Goal: Task Accomplishment & Management: Complete application form

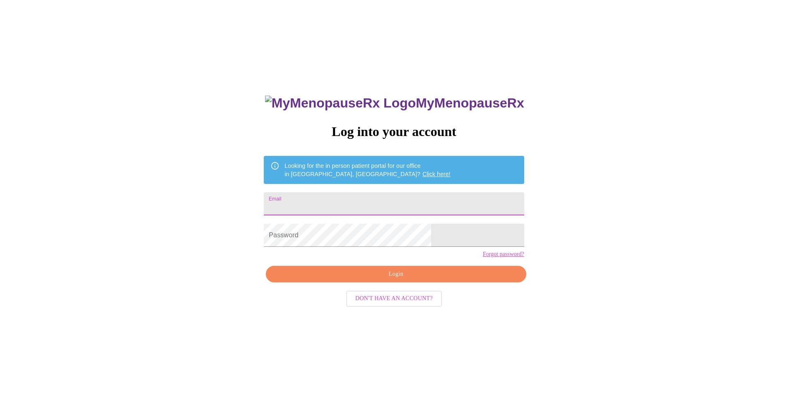
click at [355, 203] on input "Email" at bounding box center [394, 203] width 260 height 23
type input "[PERSON_NAME][EMAIL_ADDRESS][PERSON_NAME][DOMAIN_NAME]"
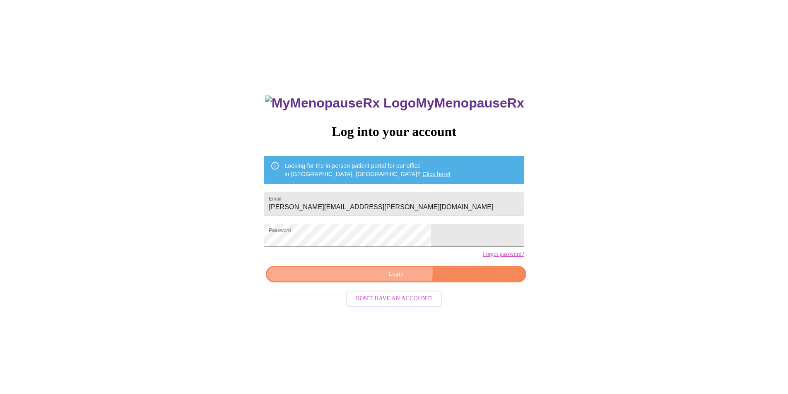
click at [390, 280] on span "Login" at bounding box center [395, 274] width 241 height 10
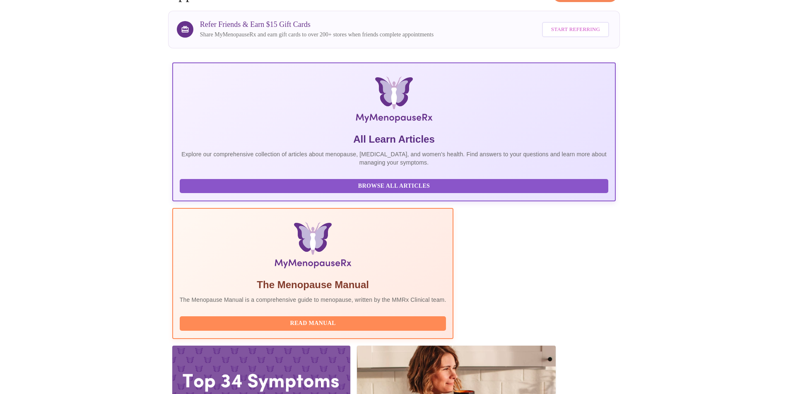
scroll to position [59, 0]
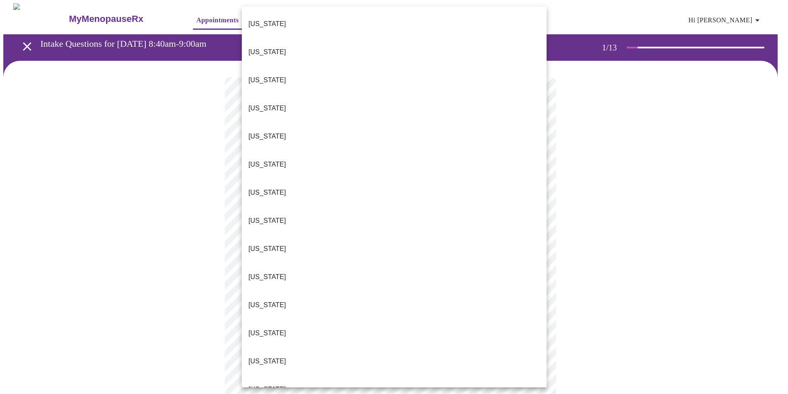
click at [436, 181] on body "MyMenopauseRx Appointments Messaging Labs Uploads Medications Community Refer a…" at bounding box center [393, 383] width 781 height 761
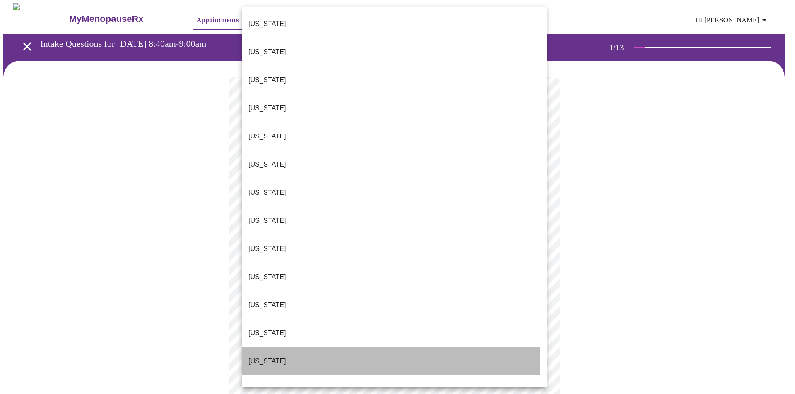
click at [280, 348] on li "[US_STATE]" at bounding box center [394, 362] width 305 height 28
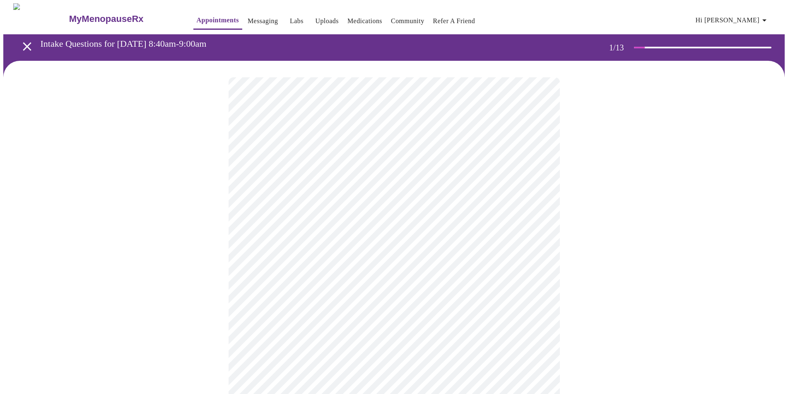
click at [298, 237] on body "MyMenopauseRx Appointments Messaging Labs Uploads Medications Community Refer a…" at bounding box center [393, 381] width 781 height 756
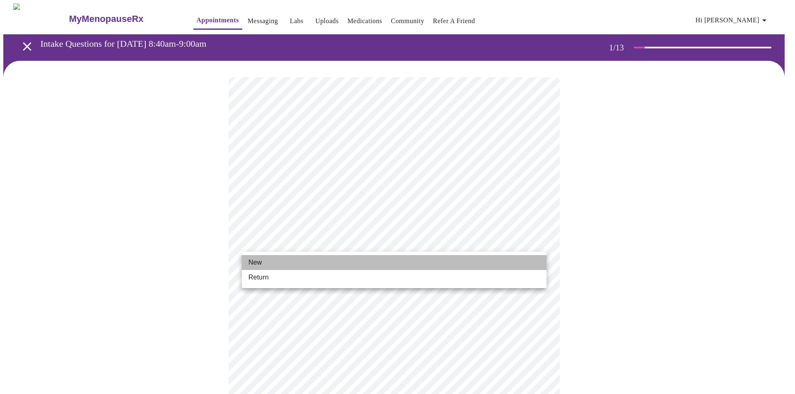
click at [282, 263] on li "New" at bounding box center [394, 262] width 305 height 15
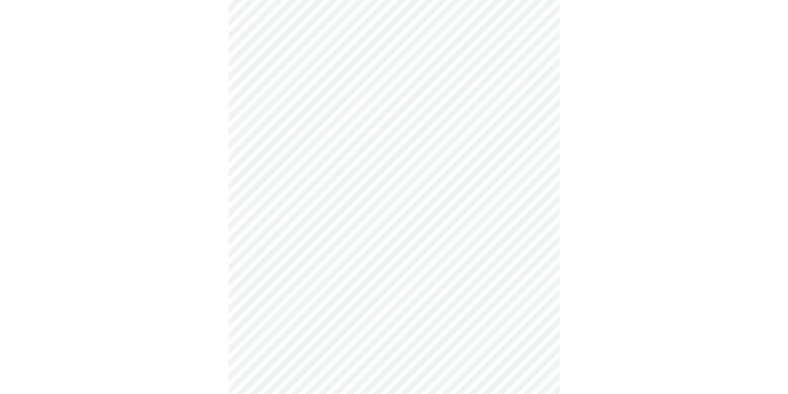
scroll to position [331, 0]
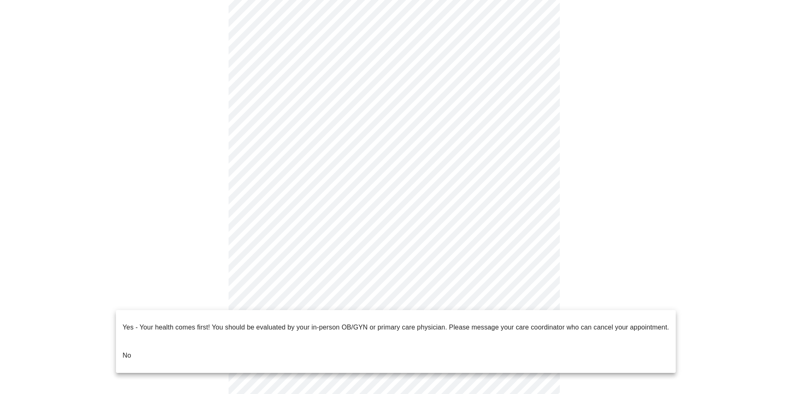
click at [371, 307] on body "MyMenopauseRx Appointments Messaging Labs Uploads Medications Community Refer a…" at bounding box center [397, 44] width 788 height 744
click at [354, 342] on li "No" at bounding box center [396, 356] width 560 height 28
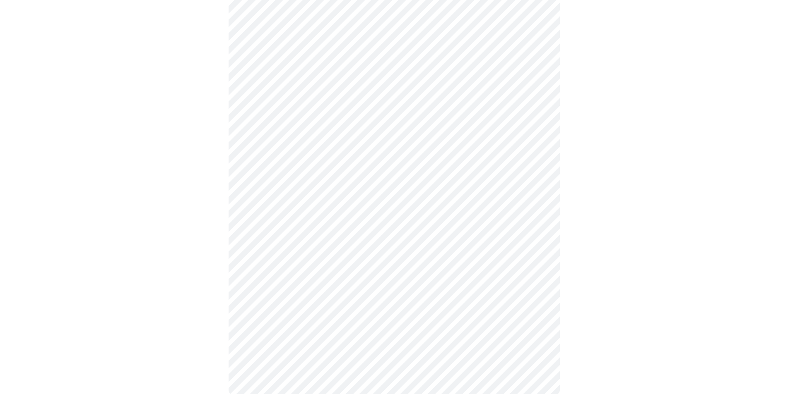
scroll to position [0, 0]
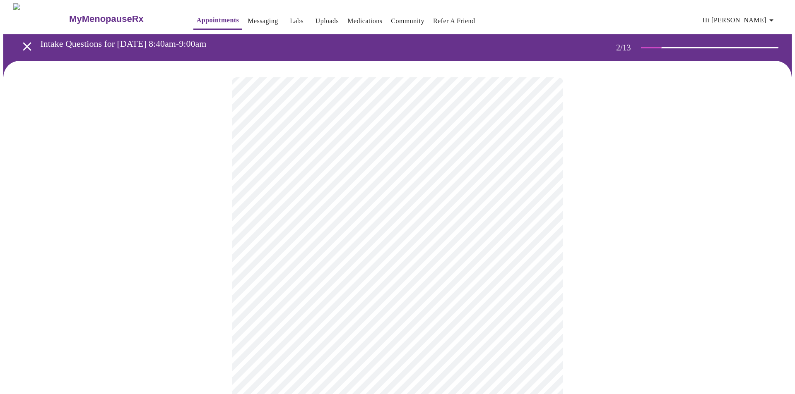
click at [427, 171] on body "MyMenopauseRx Appointments Messaging Labs Uploads Medications Community Refer a…" at bounding box center [397, 251] width 788 height 497
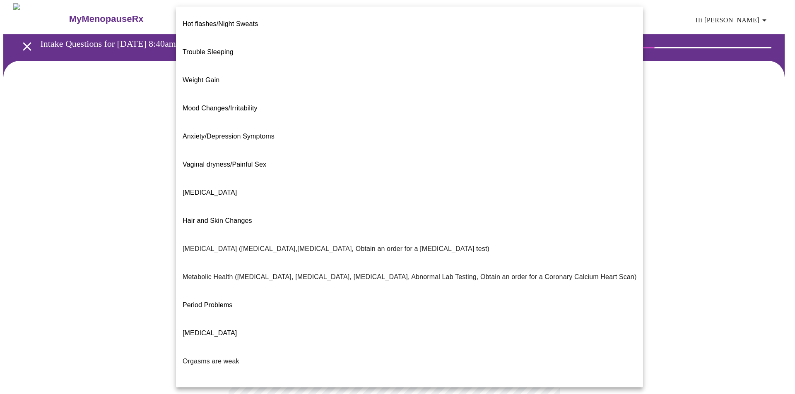
click at [26, 170] on div at bounding box center [397, 197] width 795 height 394
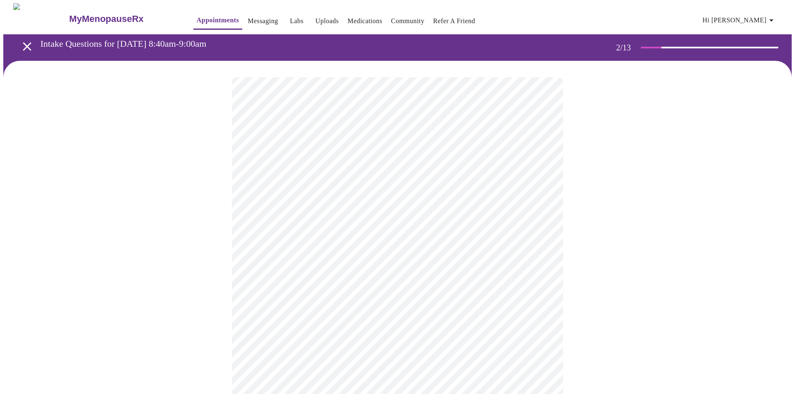
click at [309, 173] on body "MyMenopauseRx Appointments Messaging Labs Uploads Medications Community Refer a…" at bounding box center [397, 251] width 788 height 497
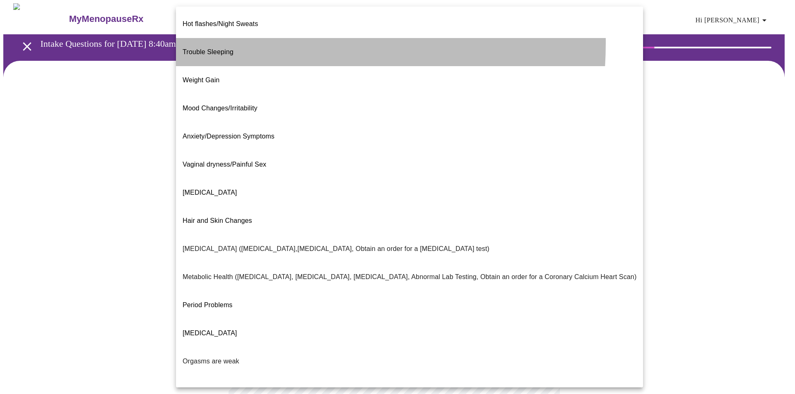
click at [214, 48] on span "Trouble Sleeping" at bounding box center [208, 51] width 51 height 7
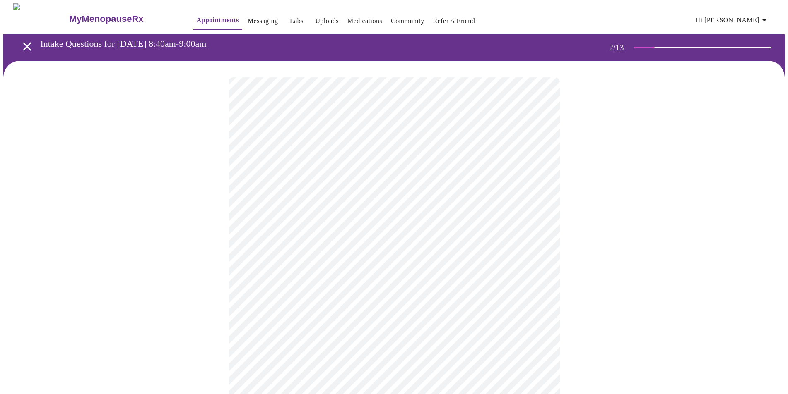
click at [330, 186] on body "MyMenopauseRx Appointments Messaging Labs Uploads Medications Community Refer a…" at bounding box center [393, 249] width 781 height 492
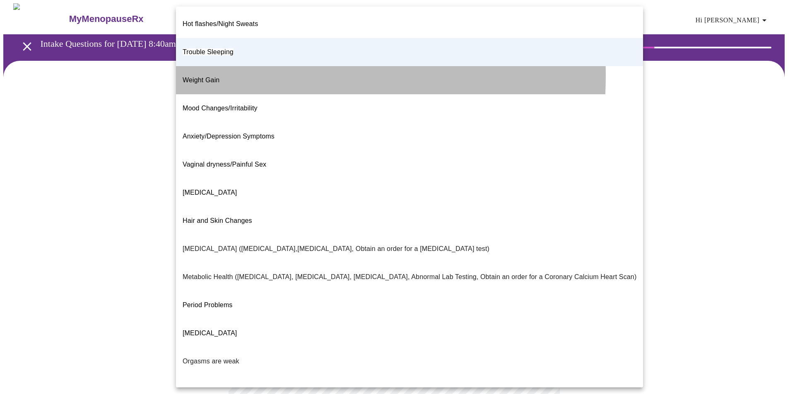
click at [206, 77] on span "Weight Gain" at bounding box center [201, 80] width 37 height 7
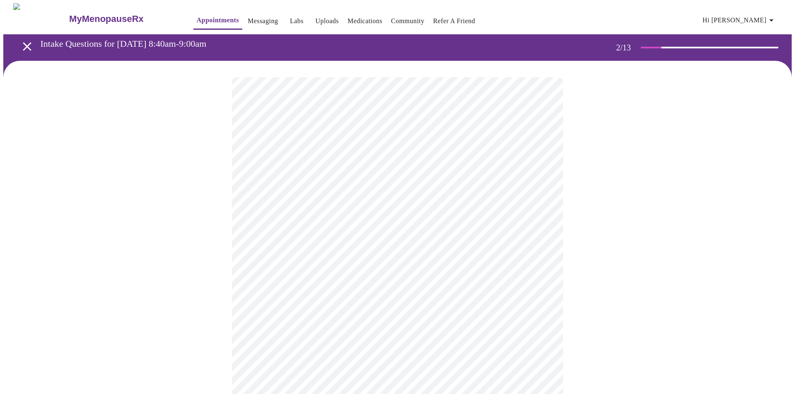
click at [336, 179] on body "MyMenopauseRx Appointments Messaging Labs Uploads Medications Community Refer a…" at bounding box center [397, 249] width 788 height 492
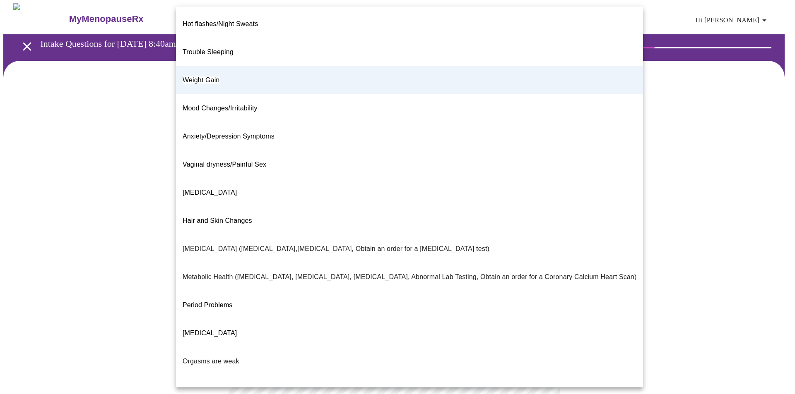
click at [129, 186] on div at bounding box center [397, 197] width 795 height 394
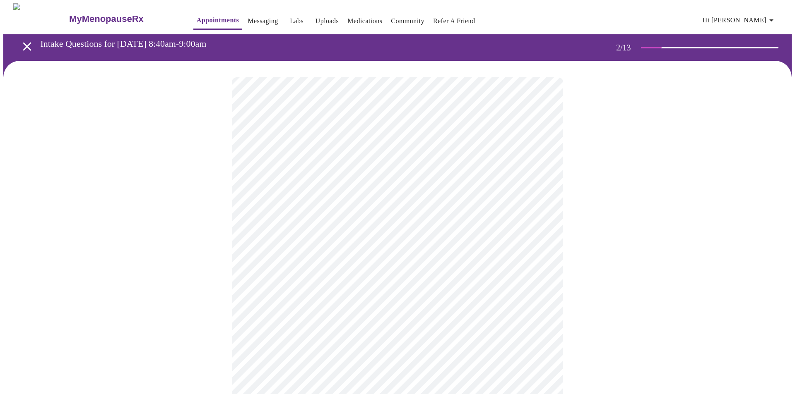
click at [276, 262] on body "MyMenopauseRx Appointments Messaging Labs Uploads Medications Community Refer a…" at bounding box center [397, 249] width 788 height 492
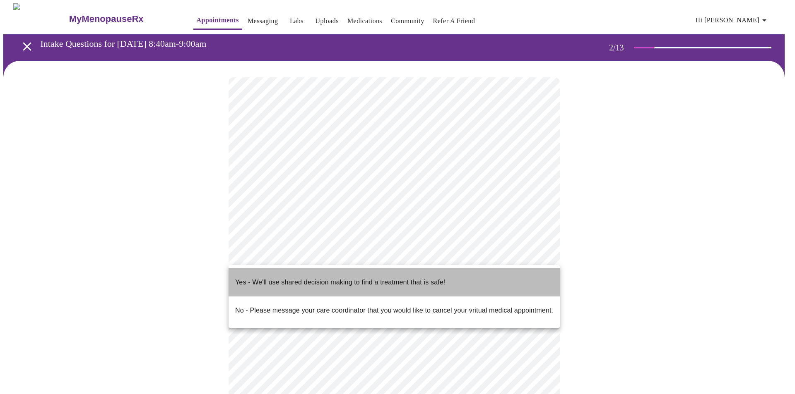
click at [277, 280] on p "Yes - We'll use shared decision making to find a treatment that is safe!" at bounding box center [340, 283] width 210 height 10
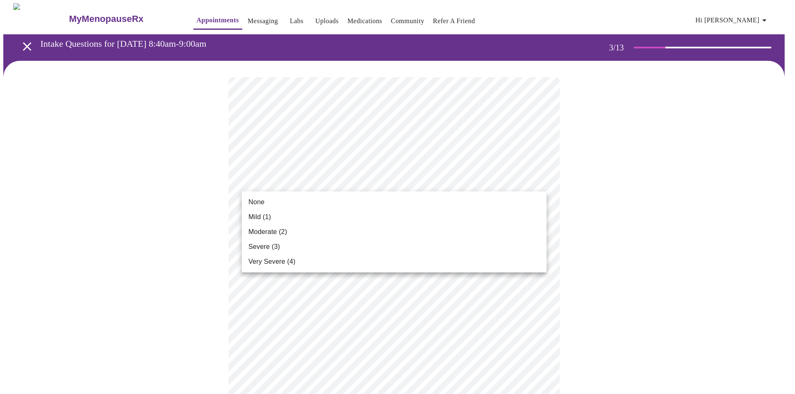
click at [261, 233] on span "Moderate (2)" at bounding box center [267, 232] width 38 height 10
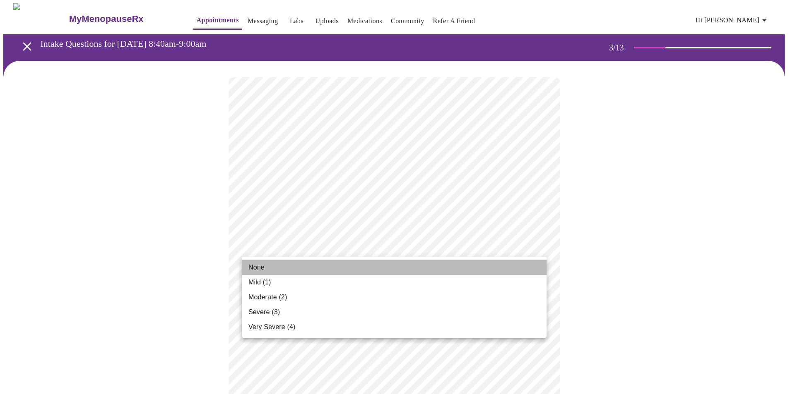
click at [257, 271] on span "None" at bounding box center [256, 268] width 16 height 10
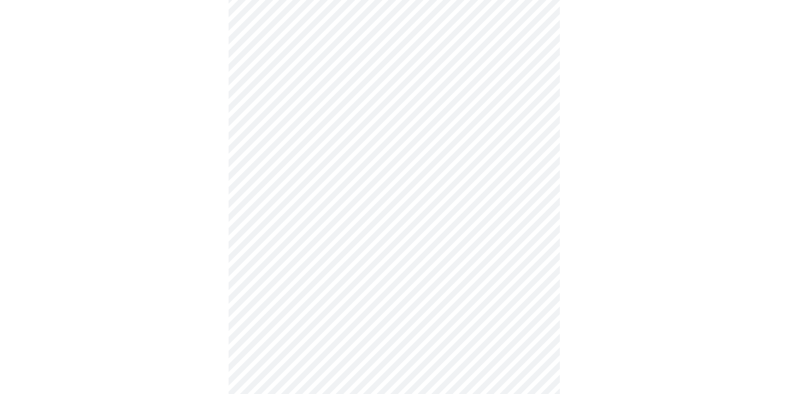
scroll to position [124, 0]
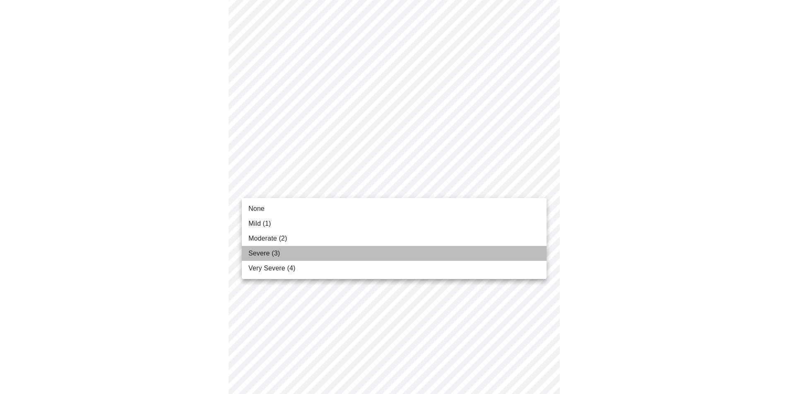
click at [291, 248] on li "Severe (3)" at bounding box center [394, 253] width 305 height 15
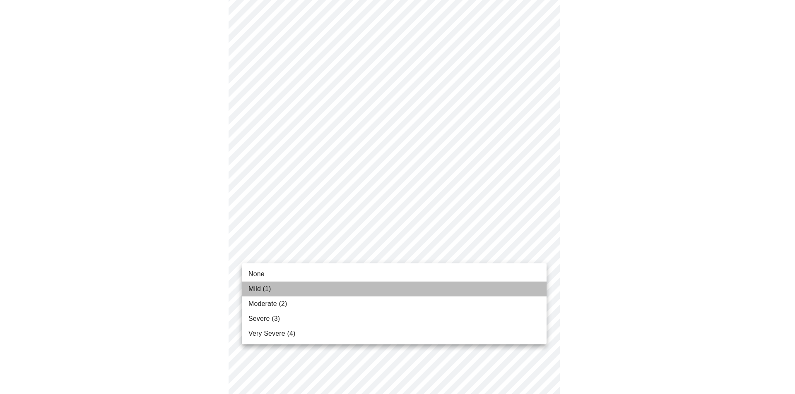
click at [271, 290] on li "Mild (1)" at bounding box center [394, 289] width 305 height 15
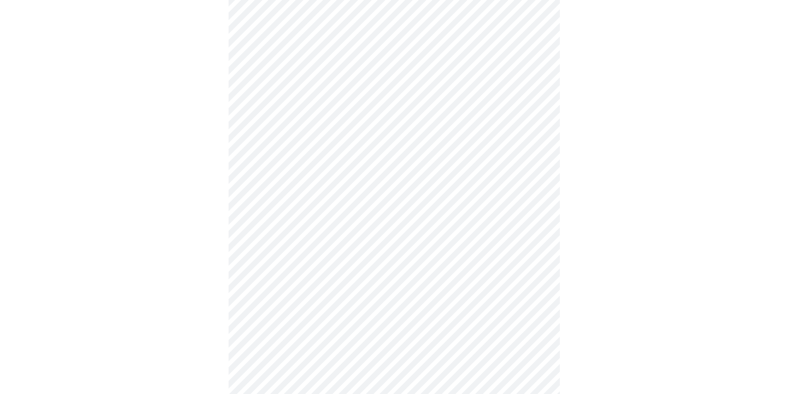
scroll to position [248, 0]
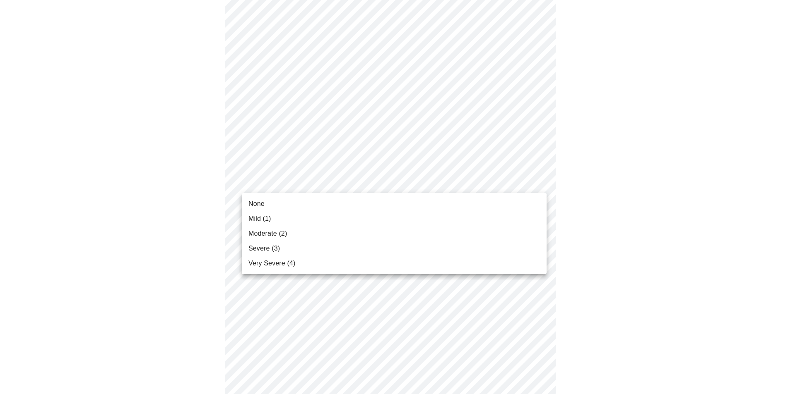
click at [304, 185] on body "MyMenopauseRx Appointments Messaging Labs Uploads Medications Community Refer a…" at bounding box center [393, 282] width 781 height 1054
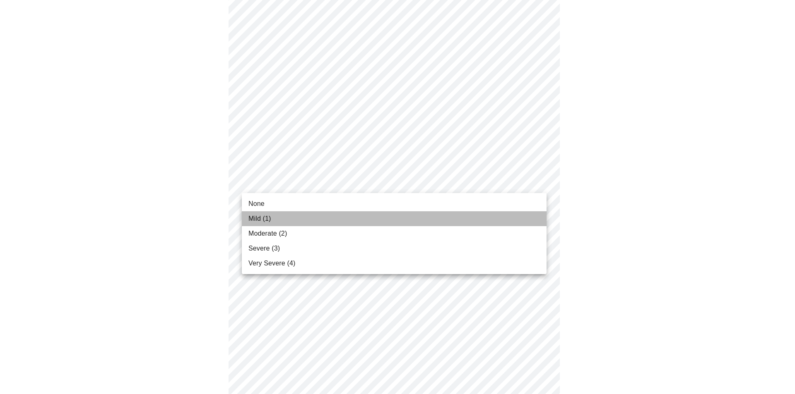
click at [287, 223] on li "Mild (1)" at bounding box center [394, 218] width 305 height 15
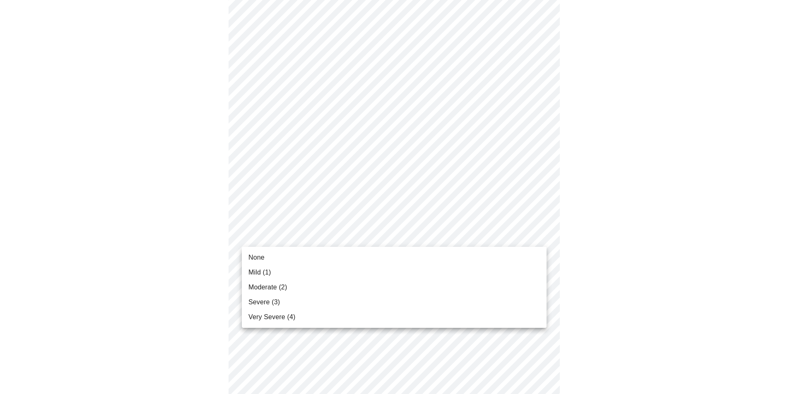
click at [285, 240] on body "MyMenopauseRx Appointments Messaging Labs Uploads Medications Community Refer a…" at bounding box center [397, 276] width 788 height 1043
click at [270, 268] on span "Mild (1)" at bounding box center [259, 273] width 23 height 10
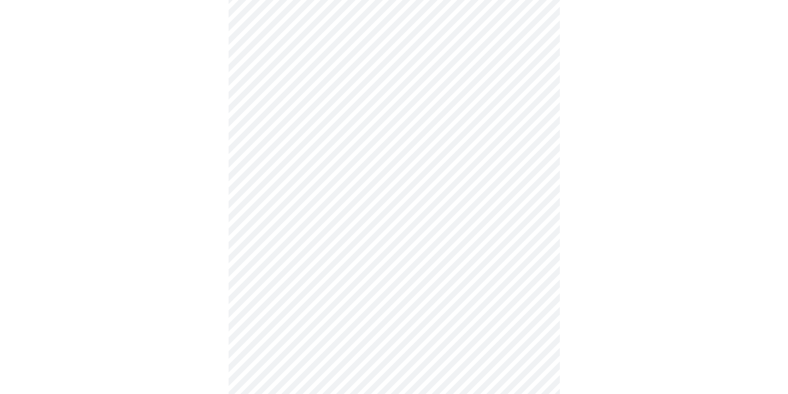
scroll to position [372, 0]
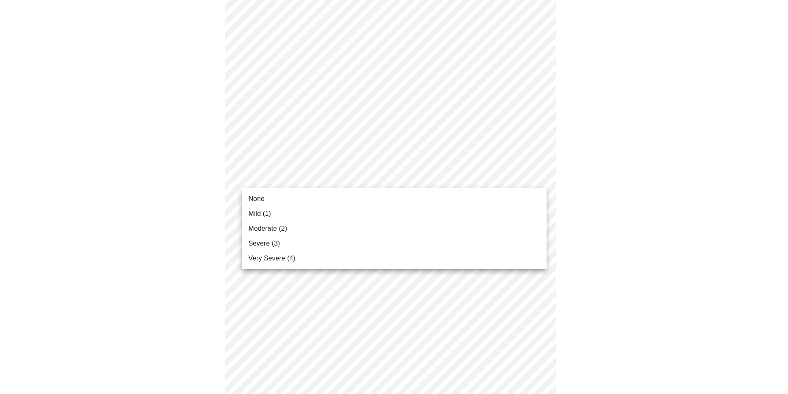
click at [294, 177] on body "MyMenopauseRx Appointments Messaging Labs Uploads Medications Community Refer a…" at bounding box center [393, 146] width 781 height 1031
click at [276, 227] on span "Moderate (2)" at bounding box center [267, 229] width 38 height 10
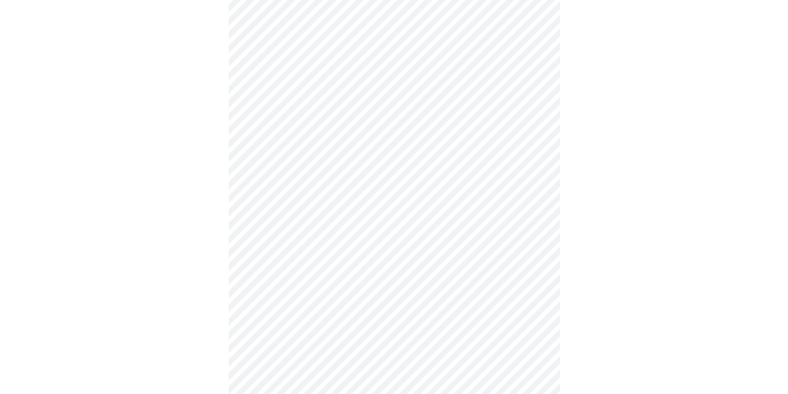
scroll to position [497, 0]
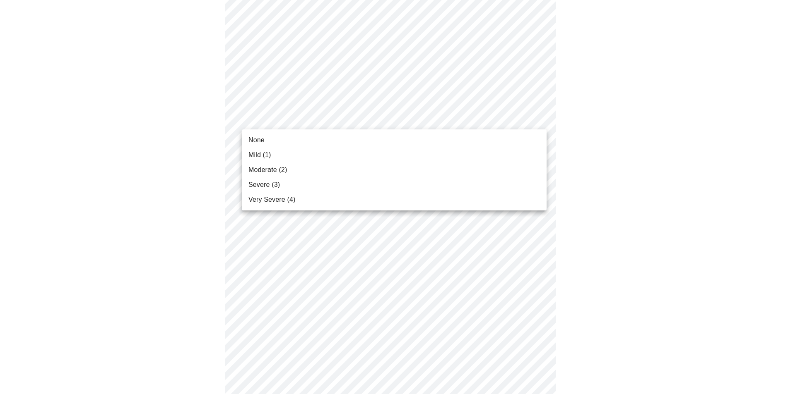
click at [290, 120] on body "MyMenopauseRx Appointments Messaging Labs Uploads Medications Community Refer a…" at bounding box center [393, 17] width 781 height 1020
click at [252, 153] on span "Mild (1)" at bounding box center [259, 155] width 23 height 10
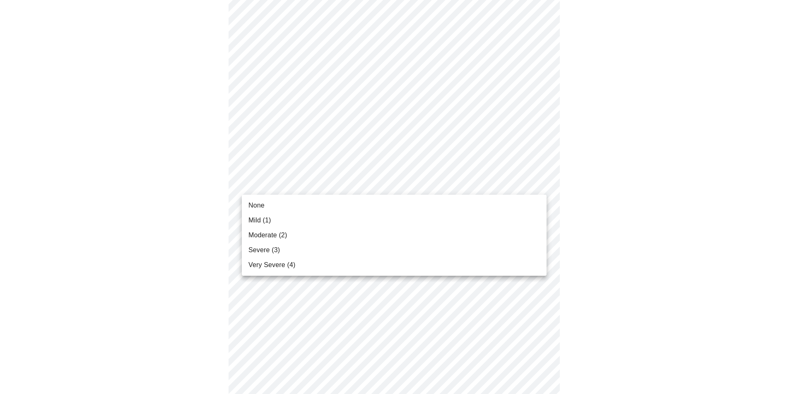
click at [271, 183] on body "MyMenopauseRx Appointments Messaging Labs Uploads Medications Community Refer a…" at bounding box center [397, 11] width 788 height 1008
click at [257, 218] on span "Mild (1)" at bounding box center [259, 221] width 23 height 10
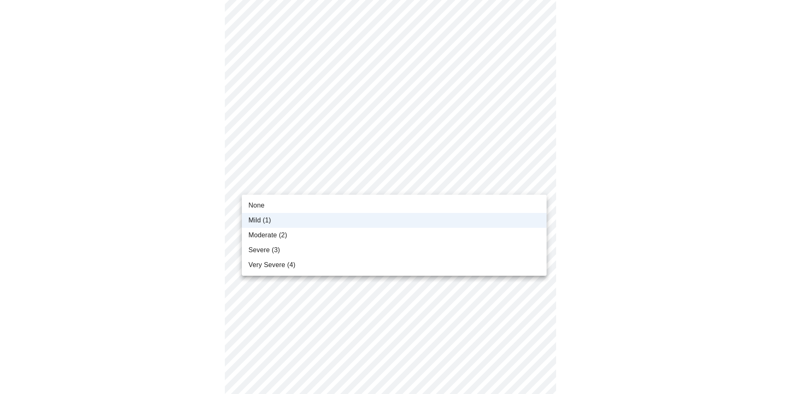
click at [270, 187] on body "MyMenopauseRx Appointments Messaging Labs Uploads Medications Community Refer a…" at bounding box center [393, 5] width 781 height 997
click at [272, 235] on span "Moderate (2)" at bounding box center [267, 236] width 38 height 10
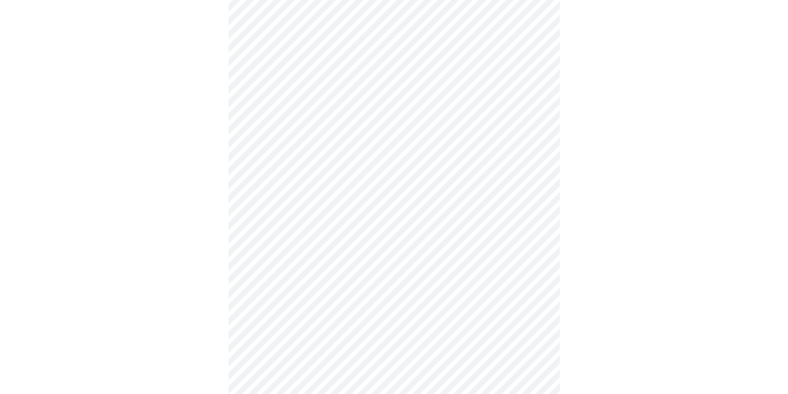
click at [278, 122] on body "MyMenopauseRx Appointments Messaging Labs Uploads Medications Community Refer a…" at bounding box center [393, 5] width 781 height 997
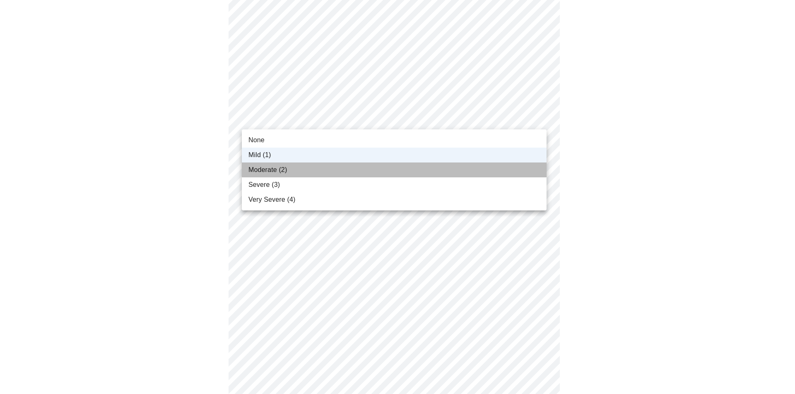
click at [277, 172] on span "Moderate (2)" at bounding box center [267, 170] width 38 height 10
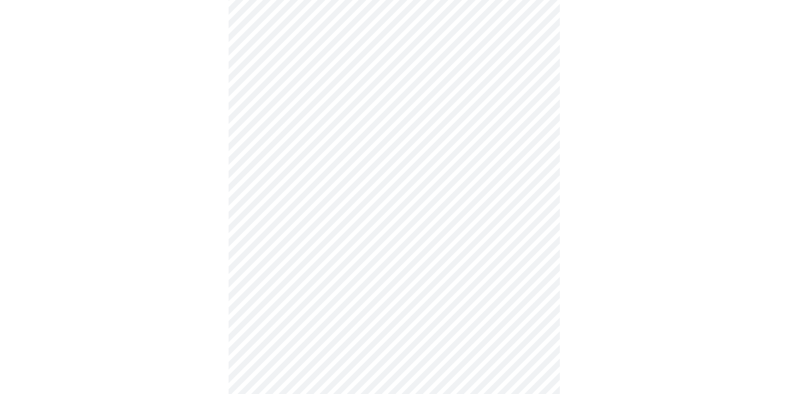
scroll to position [579, 0]
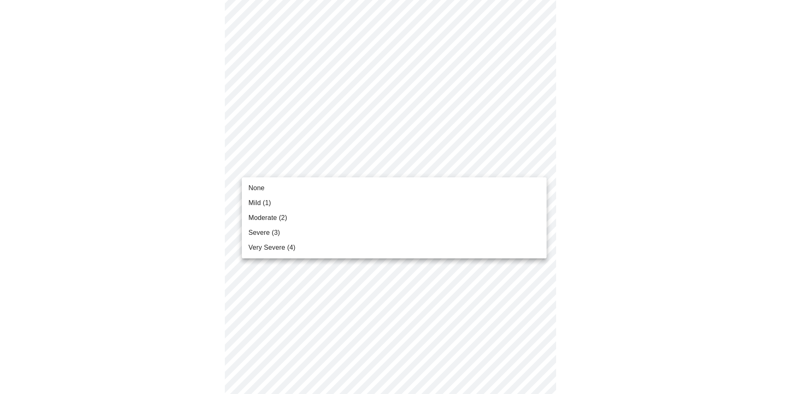
click at [259, 201] on span "Mild (1)" at bounding box center [259, 203] width 23 height 10
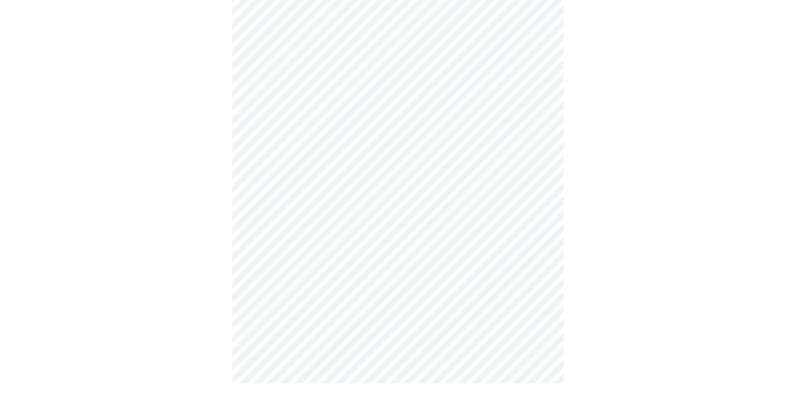
scroll to position [591, 0]
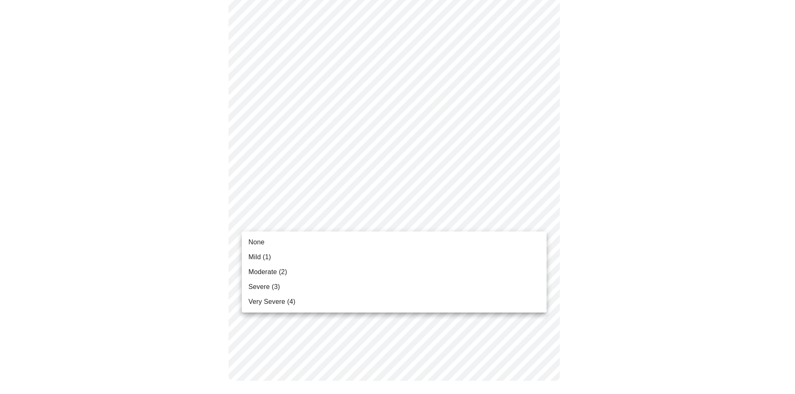
click at [264, 257] on span "Mild (1)" at bounding box center [259, 257] width 23 height 10
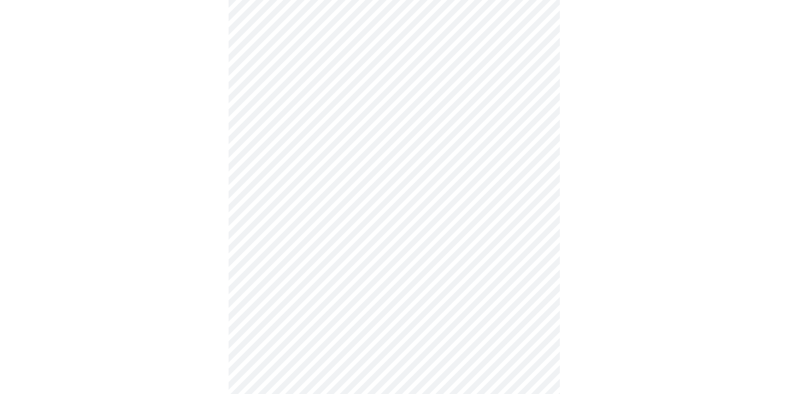
scroll to position [124, 0]
click at [180, 180] on div at bounding box center [393, 300] width 781 height 726
click at [384, 178] on body "MyMenopauseRx Appointments Messaging Labs Uploads Medications Community Refer a…" at bounding box center [393, 105] width 781 height 783
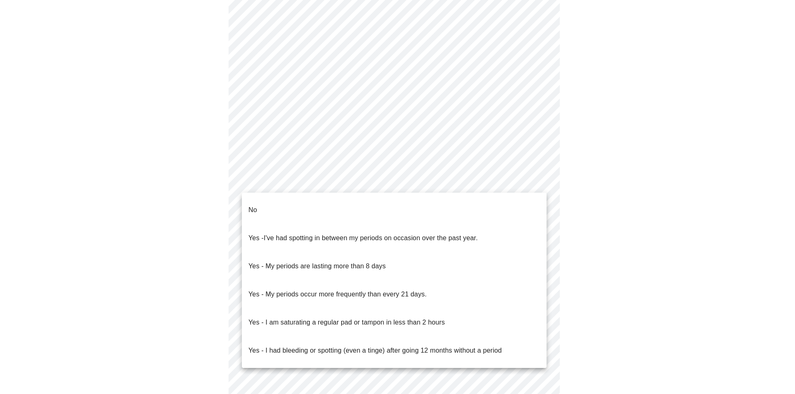
click at [300, 198] on li "No" at bounding box center [394, 210] width 305 height 28
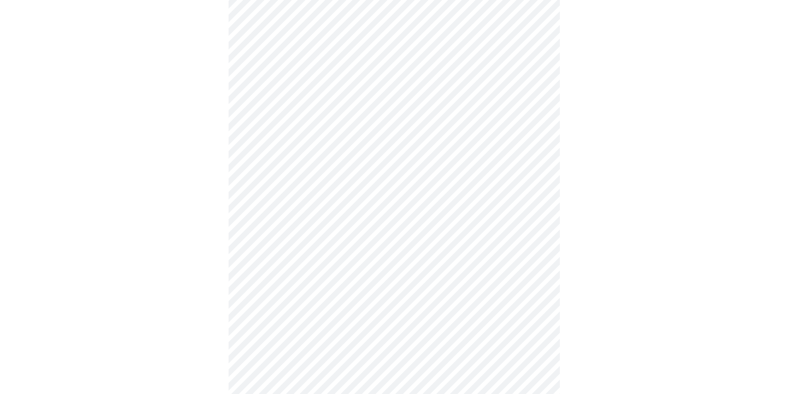
scroll to position [372, 0]
click at [311, 112] on body "MyMenopauseRx Appointments Messaging Labs Uploads Medications Community Refer a…" at bounding box center [393, 20] width 781 height 778
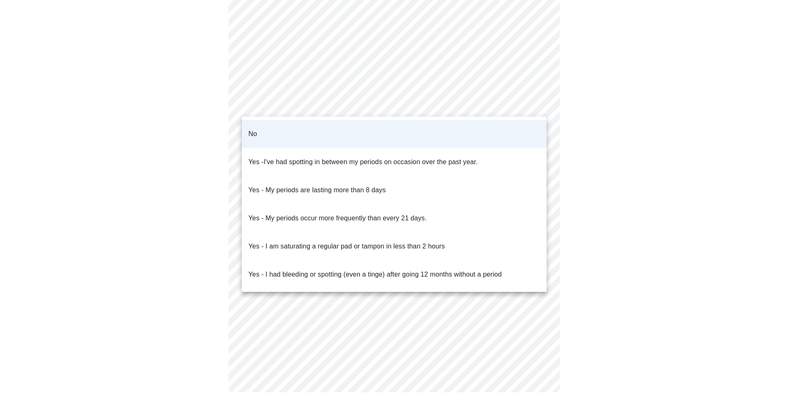
click at [327, 270] on p "Yes - I had bleeding or spotting (even a tinge) after going 12 months without a…" at bounding box center [374, 275] width 253 height 10
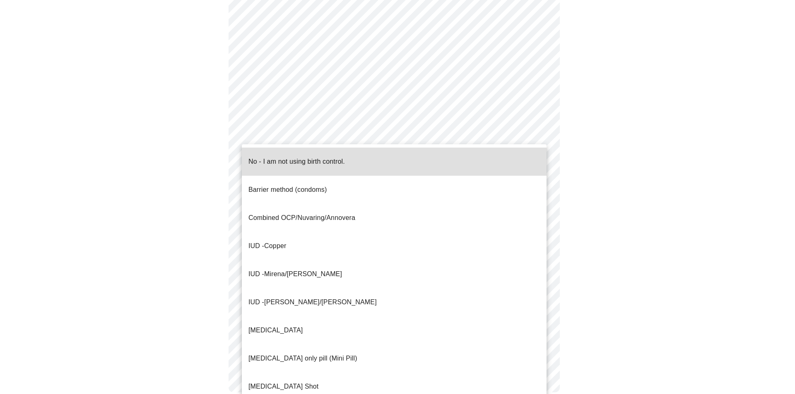
click at [265, 161] on body "MyMenopauseRx Appointments Messaging Labs Uploads Medications Community Refer a…" at bounding box center [397, 20] width 788 height 778
click at [323, 157] on p "No - I am not using birth control." at bounding box center [296, 162] width 96 height 10
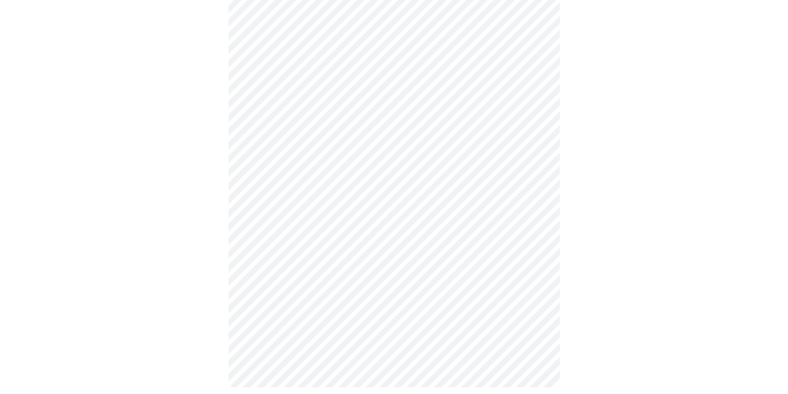
click at [315, 217] on body "MyMenopauseRx Appointments Messaging Labs Uploads Medications Community Refer a…" at bounding box center [393, 17] width 781 height 773
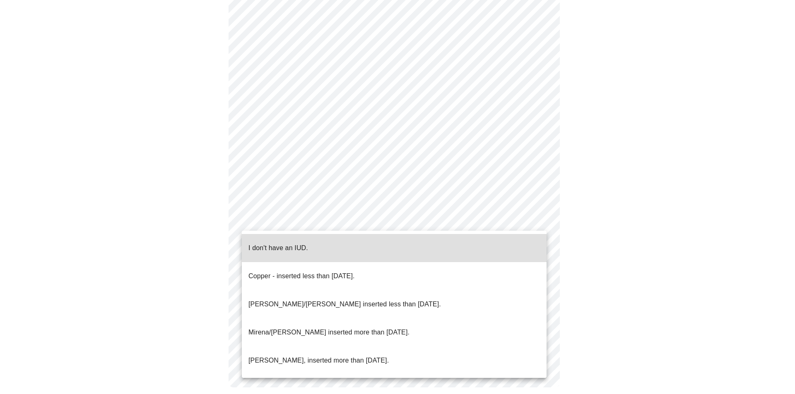
click at [314, 244] on li "I don't have an IUD." at bounding box center [394, 248] width 305 height 28
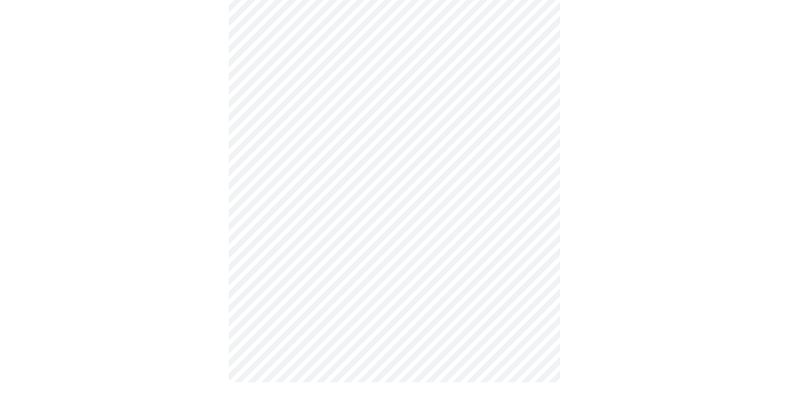
click at [310, 279] on body "MyMenopauseRx Appointments Messaging Labs Uploads Medications Community Refer a…" at bounding box center [393, 15] width 781 height 768
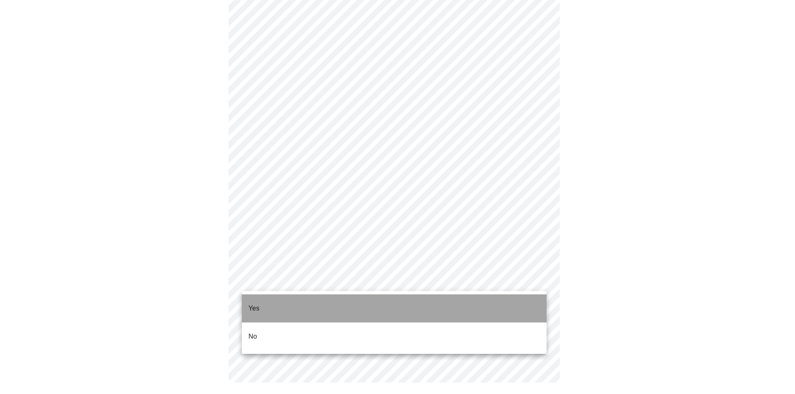
click at [292, 306] on li "Yes" at bounding box center [394, 309] width 305 height 28
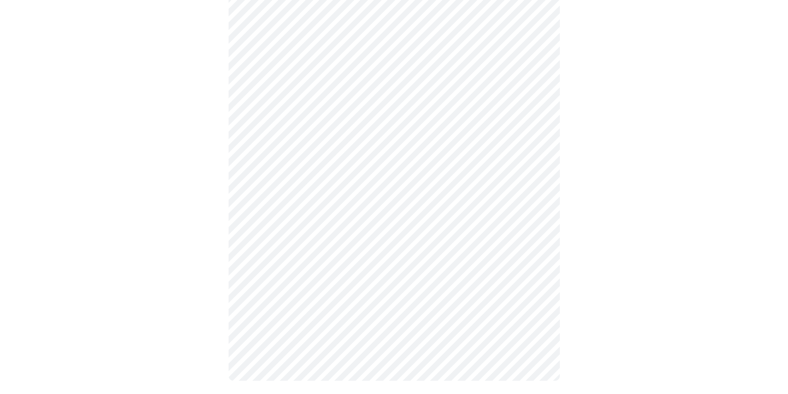
scroll to position [0, 0]
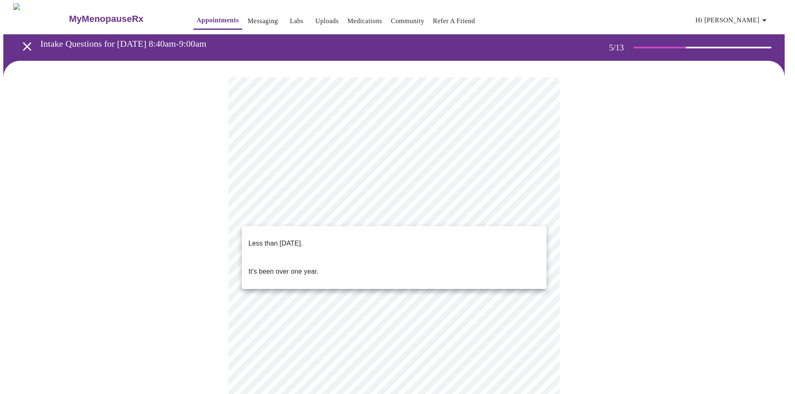
click at [286, 213] on body "MyMenopauseRx Appointments Messaging Labs Uploads Medications Community Refer a…" at bounding box center [397, 299] width 788 height 593
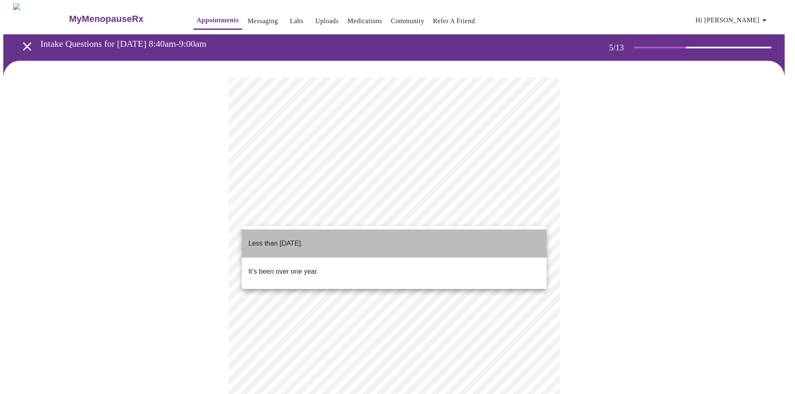
click at [286, 239] on p "Less than [DATE]." at bounding box center [275, 244] width 54 height 10
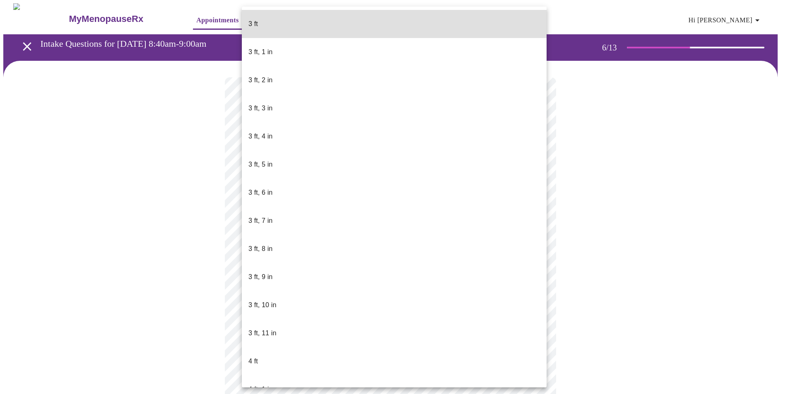
click at [309, 247] on body "MyMenopauseRx Appointments Messaging Labs Uploads Medications Community Refer a…" at bounding box center [393, 224] width 781 height 442
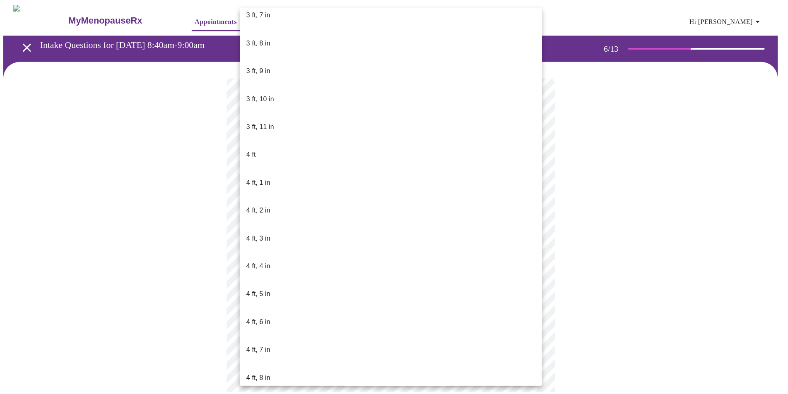
scroll to position [414, 0]
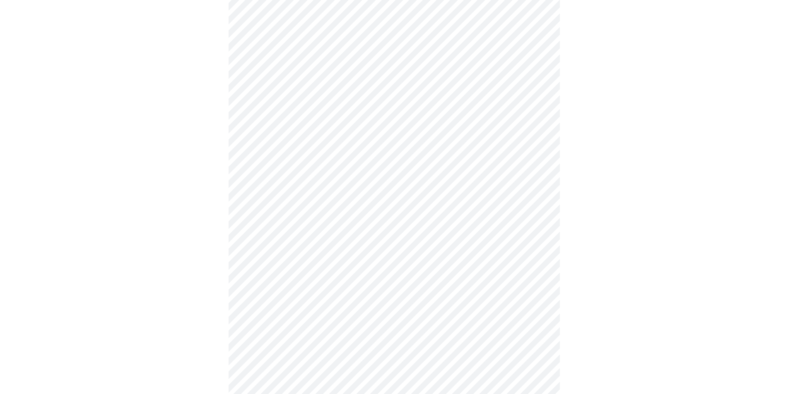
scroll to position [2193, 0]
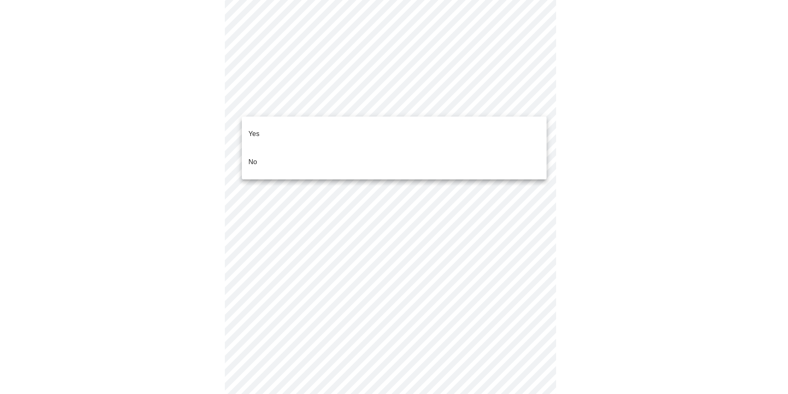
click at [264, 151] on li "No" at bounding box center [394, 162] width 305 height 28
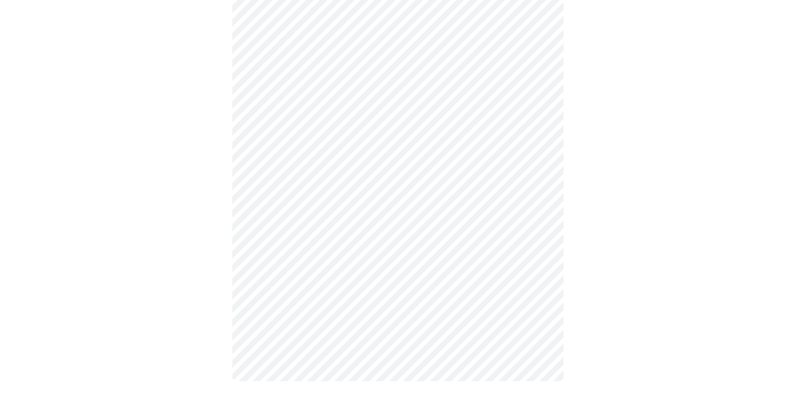
scroll to position [414, 0]
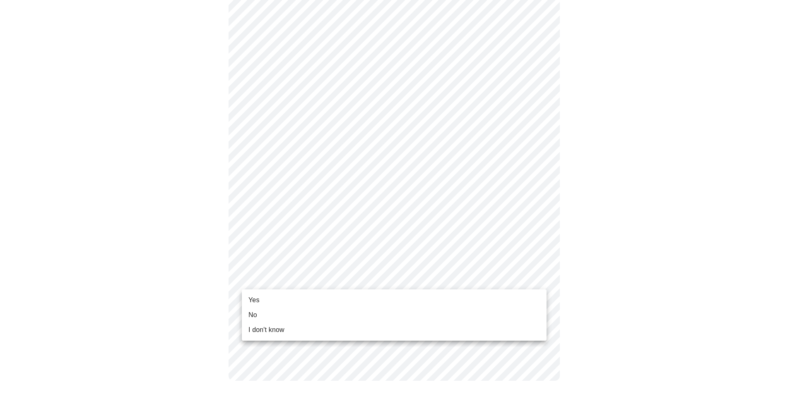
click at [266, 300] on li "Yes" at bounding box center [394, 300] width 305 height 15
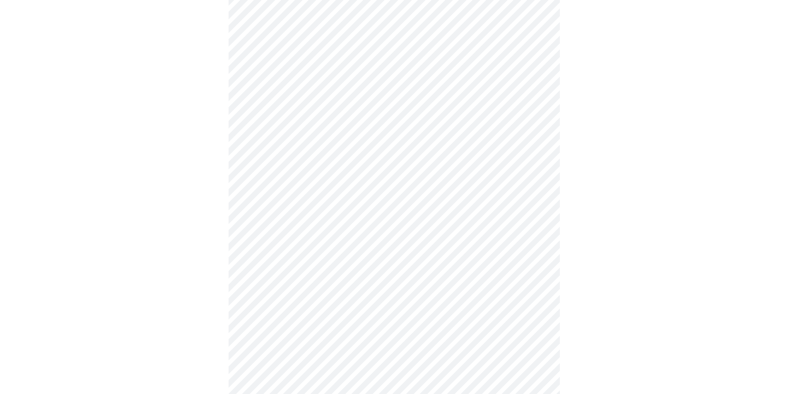
scroll to position [0, 0]
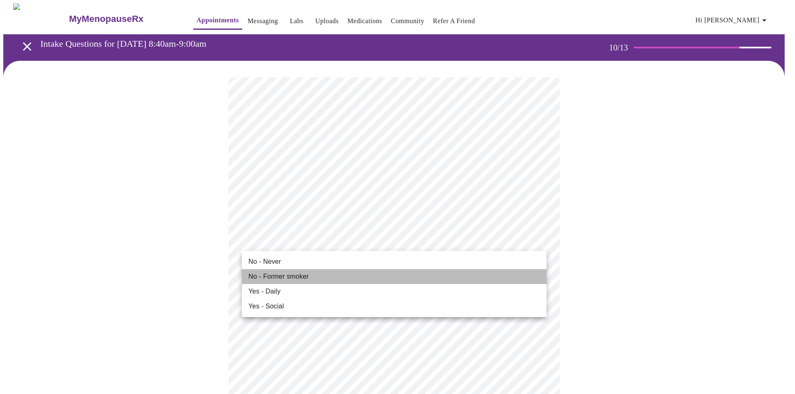
click at [291, 281] on span "No - Former smoker" at bounding box center [278, 277] width 60 height 10
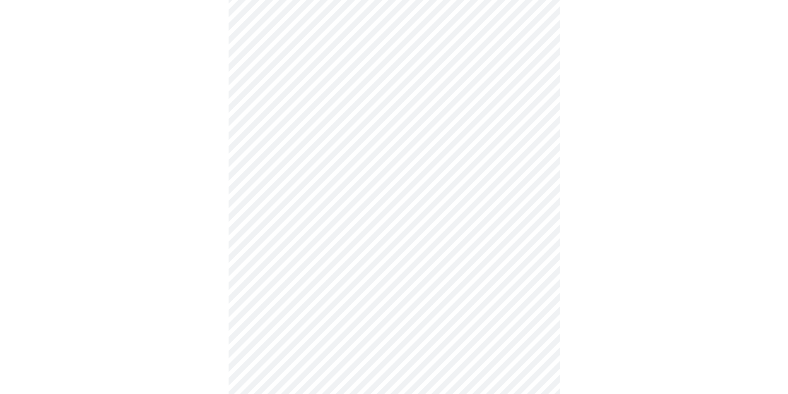
scroll to position [621, 0]
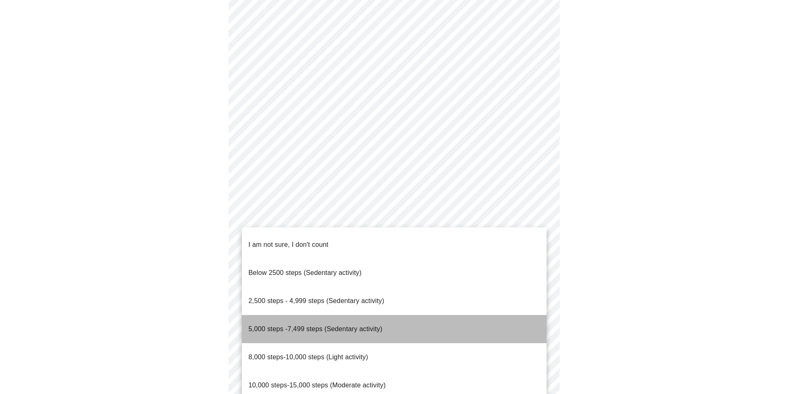
click at [292, 326] on span "5,000 steps -7,499 steps (Sedentary activity)" at bounding box center [315, 329] width 134 height 7
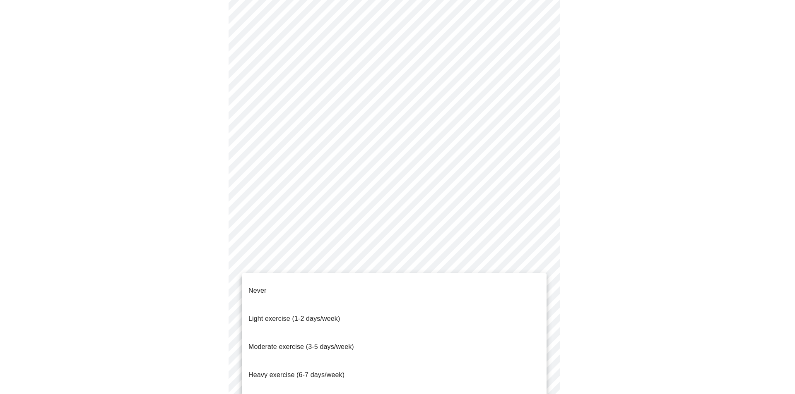
click at [289, 315] on span "Light exercise (1-2 days/week)" at bounding box center [294, 318] width 92 height 7
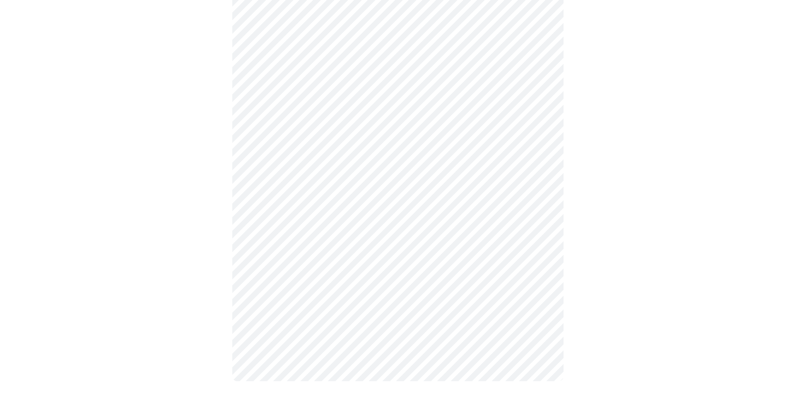
scroll to position [680, 0]
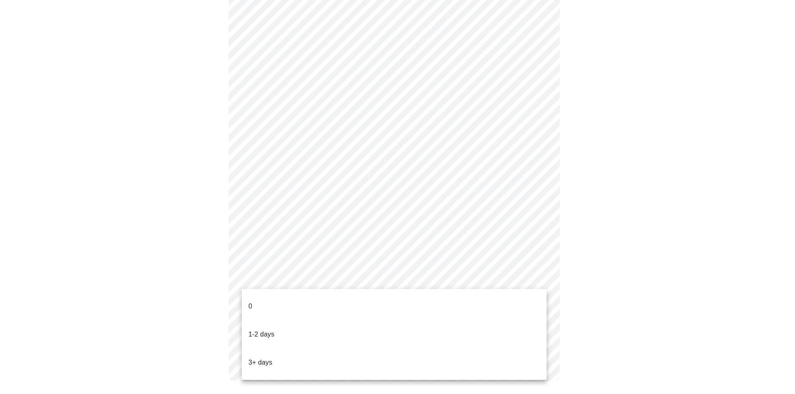
click at [277, 321] on li "1-2 days" at bounding box center [394, 335] width 305 height 28
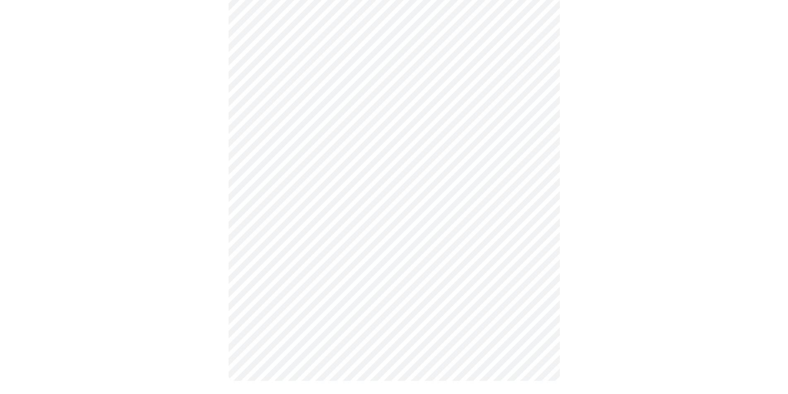
scroll to position [0, 0]
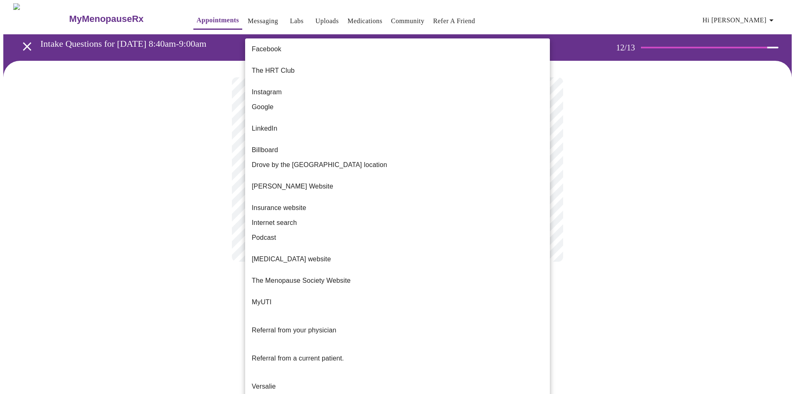
click at [260, 174] on body "MyMenopauseRx Appointments Messaging Labs Uploads Medications Community Refer a…" at bounding box center [397, 140] width 788 height 275
click at [330, 355] on span "Referral from a current patient." at bounding box center [298, 358] width 92 height 7
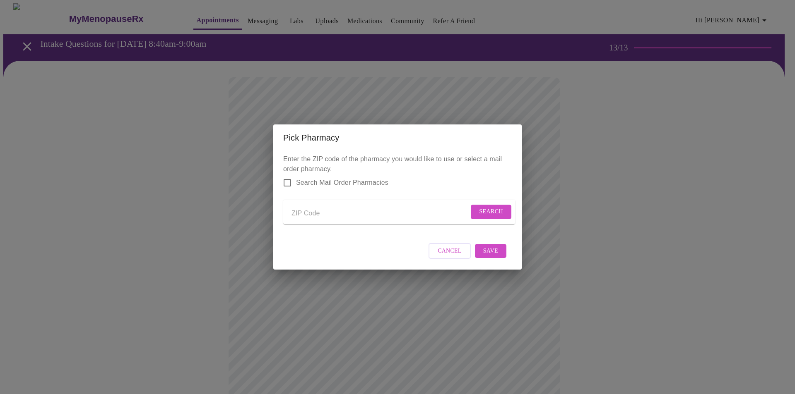
click at [323, 213] on input "Send a message to your care team" at bounding box center [379, 213] width 177 height 13
type input "60423"
click at [480, 213] on span "Search" at bounding box center [491, 212] width 24 height 10
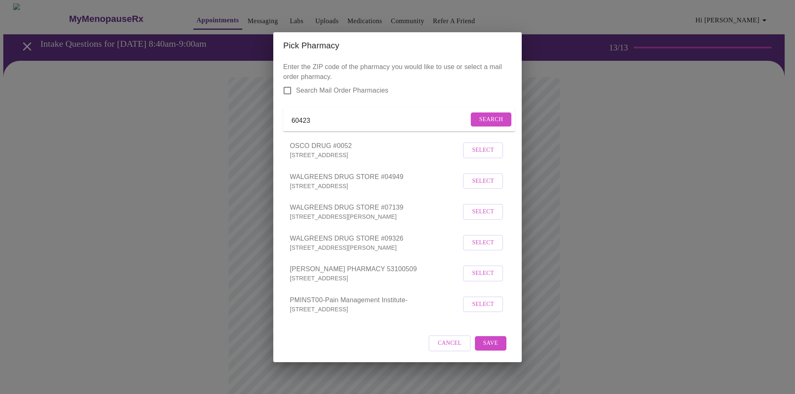
click at [473, 217] on span "Select" at bounding box center [483, 212] width 22 height 10
click at [503, 351] on button "Save" at bounding box center [490, 343] width 31 height 14
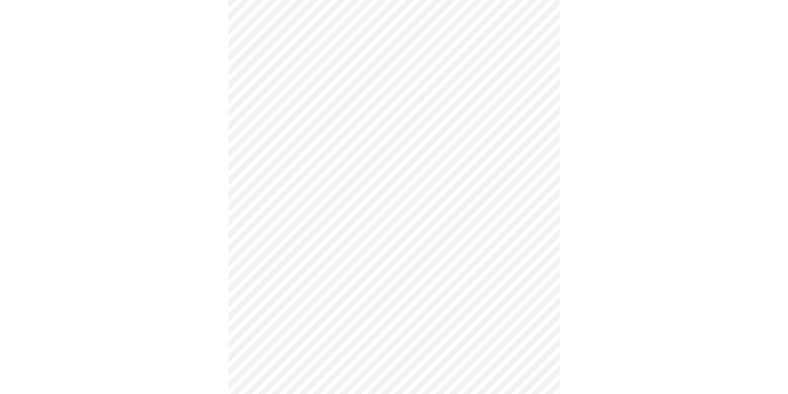
scroll to position [331, 0]
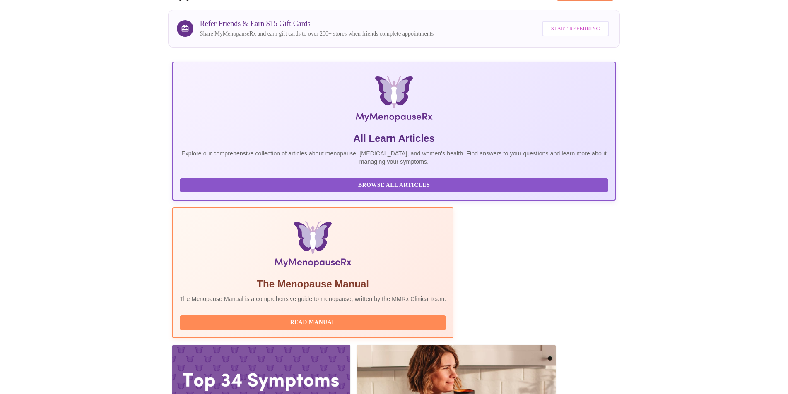
scroll to position [59, 0]
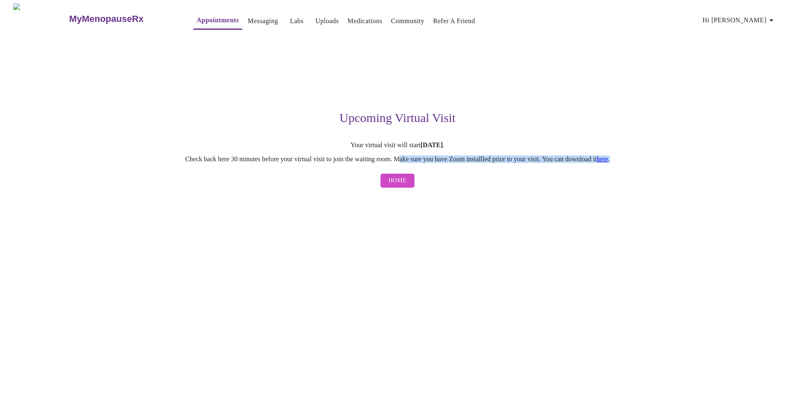
drag, startPoint x: 398, startPoint y: 165, endPoint x: 492, endPoint y: 168, distance: 94.0
click at [491, 168] on div "Upcoming Virtual Visit Your virtual visit will start [DATE] . Check back here 3…" at bounding box center [397, 113] width 510 height 158
click at [515, 176] on div "Home" at bounding box center [397, 181] width 510 height 23
click at [394, 183] on span "Home" at bounding box center [398, 181] width 18 height 10
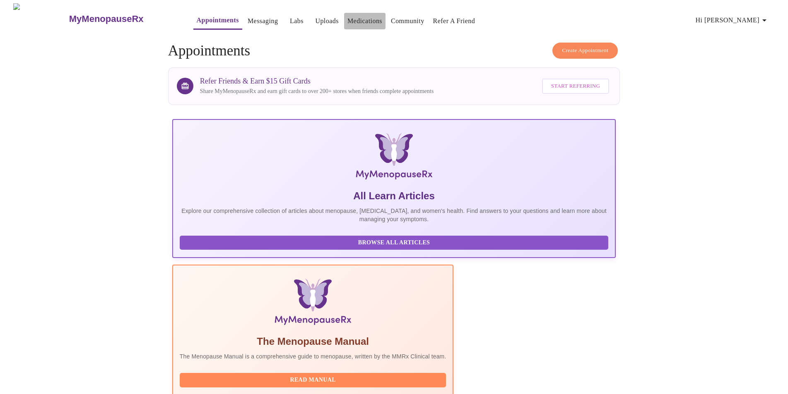
click at [355, 20] on link "Medications" at bounding box center [364, 21] width 35 height 12
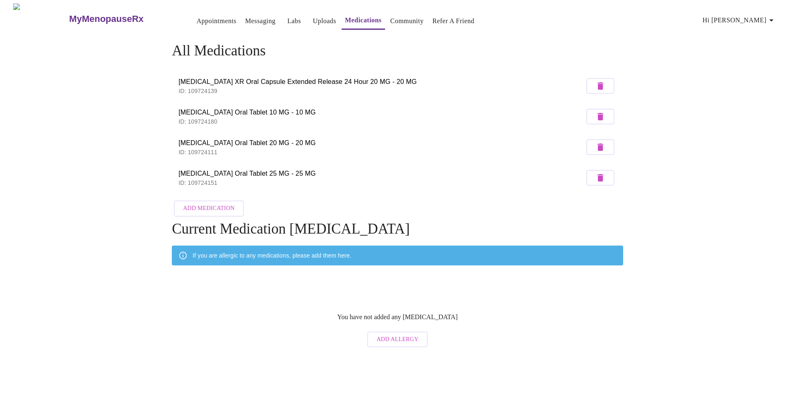
click at [312, 17] on link "Uploads" at bounding box center [324, 21] width 24 height 12
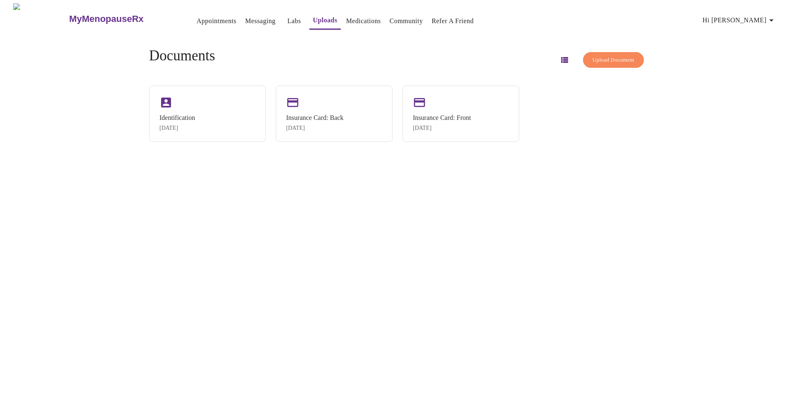
click at [287, 15] on link "Labs" at bounding box center [294, 21] width 14 height 12
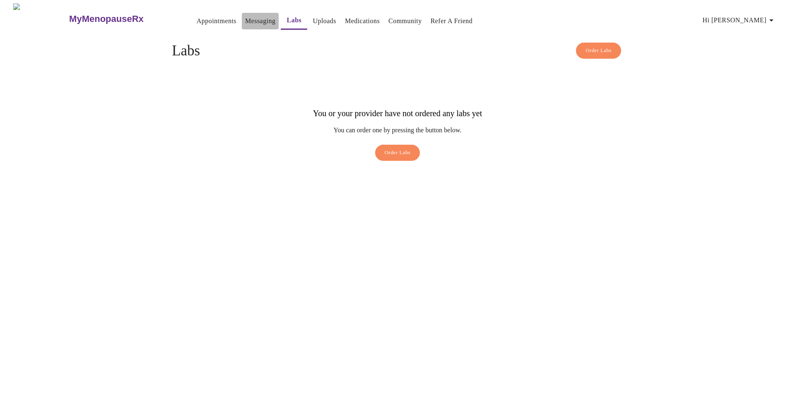
click at [245, 15] on link "Messaging" at bounding box center [260, 21] width 30 height 12
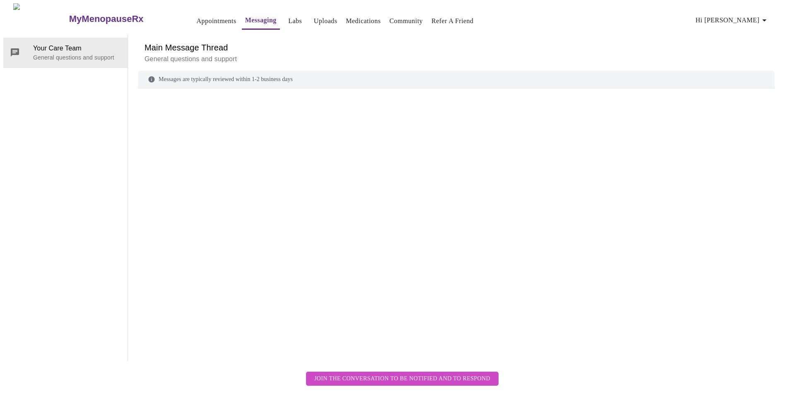
scroll to position [31, 0]
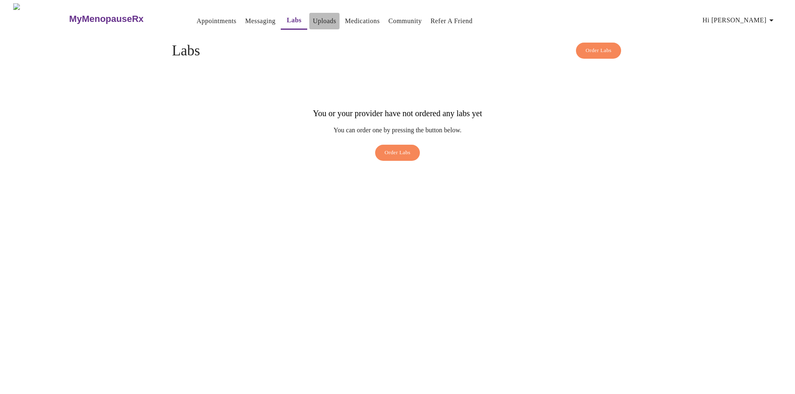
click at [312, 20] on link "Uploads" at bounding box center [324, 21] width 24 height 12
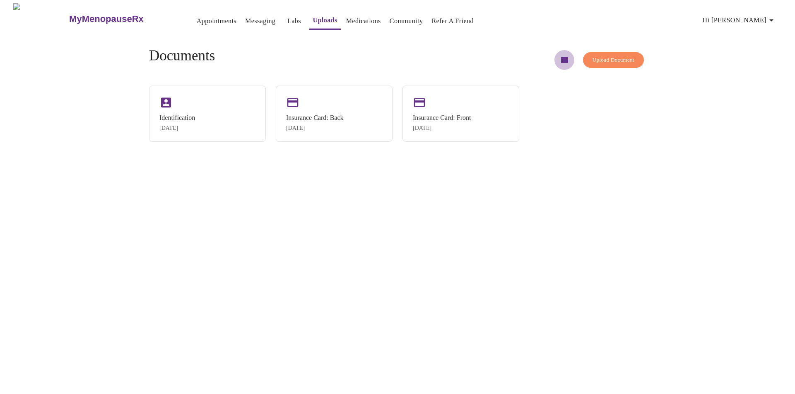
click at [561, 59] on icon "button" at bounding box center [564, 60] width 7 height 6
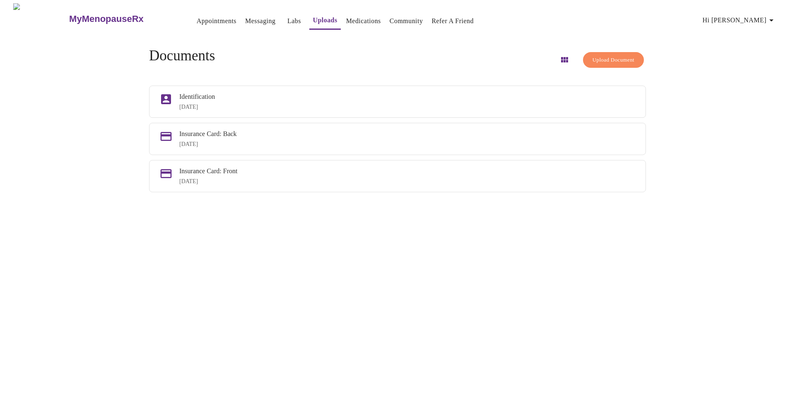
click at [592, 56] on span "Upload Document" at bounding box center [613, 60] width 42 height 10
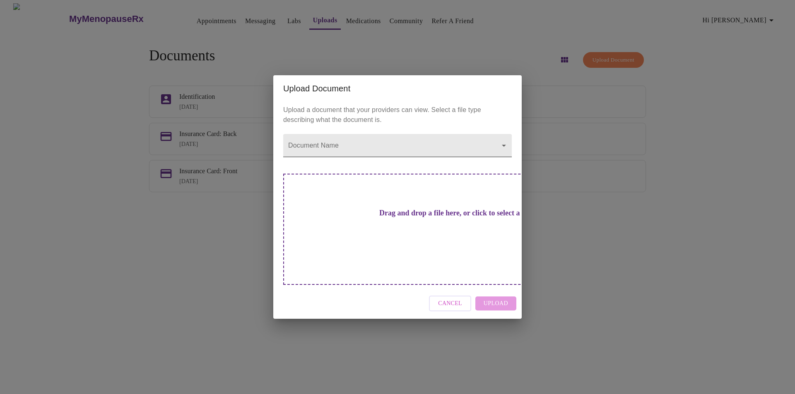
click at [415, 159] on body "MyMenopauseRx Appointments Messaging Labs Uploads Medications Community Refer a…" at bounding box center [397, 200] width 788 height 394
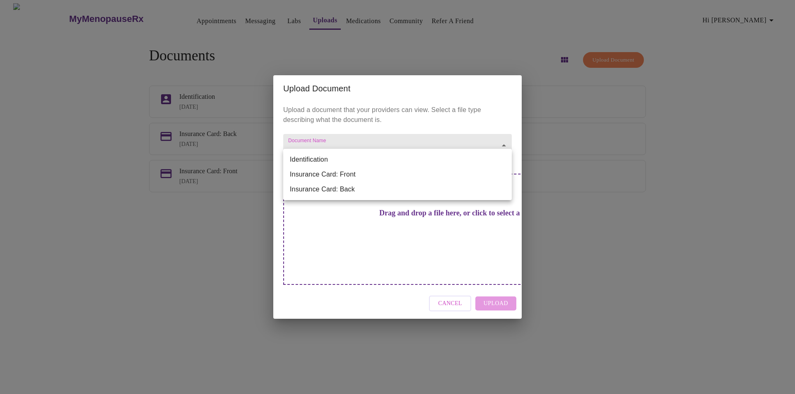
click at [454, 292] on div at bounding box center [397, 197] width 795 height 394
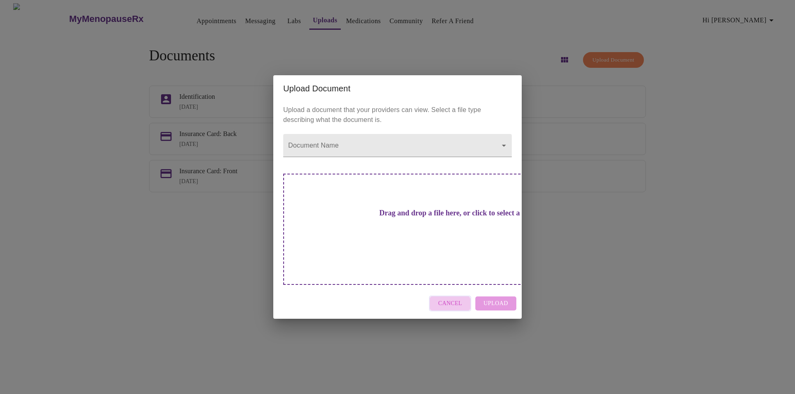
click at [444, 299] on span "Cancel" at bounding box center [450, 304] width 24 height 10
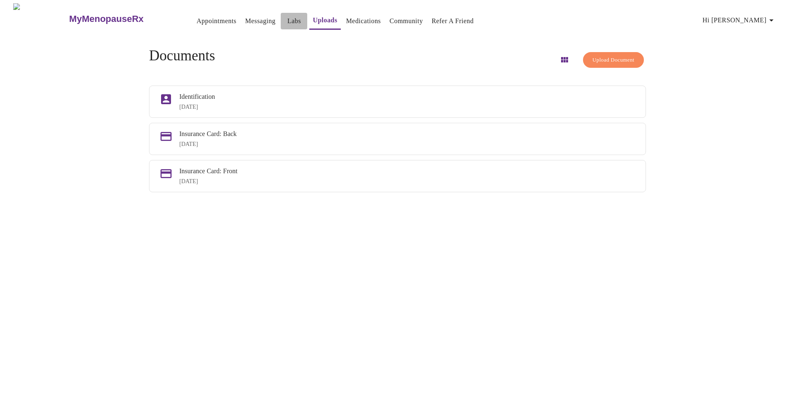
click at [287, 17] on link "Labs" at bounding box center [294, 21] width 14 height 12
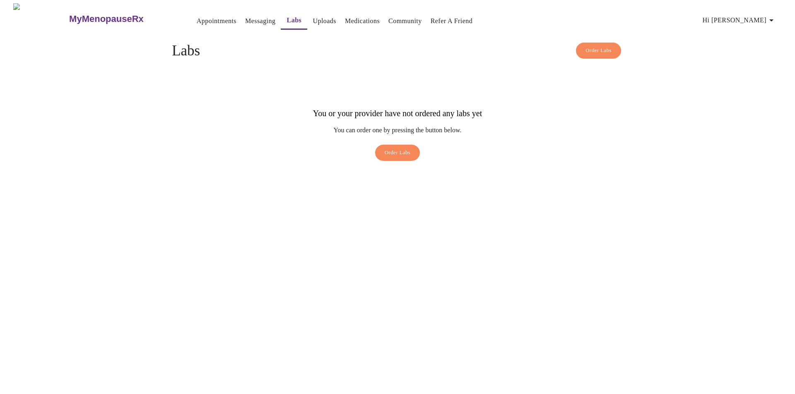
click at [245, 20] on link "Messaging" at bounding box center [260, 21] width 30 height 12
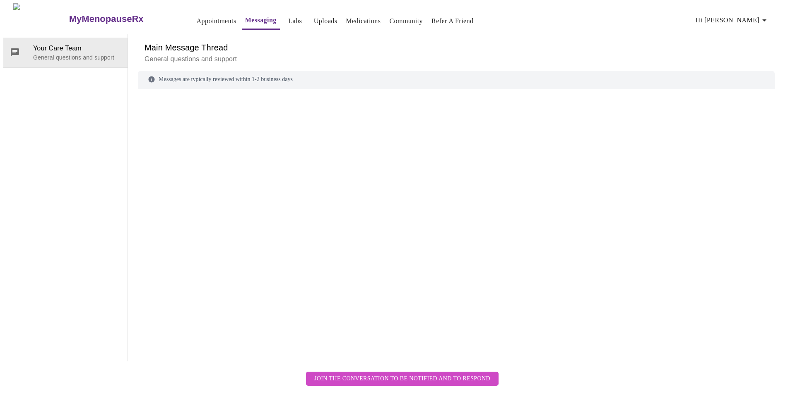
scroll to position [31, 0]
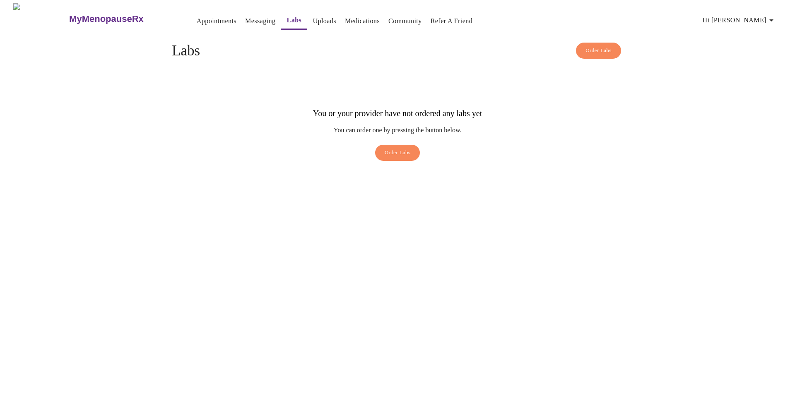
click at [197, 16] on link "Appointments" at bounding box center [217, 21] width 40 height 12
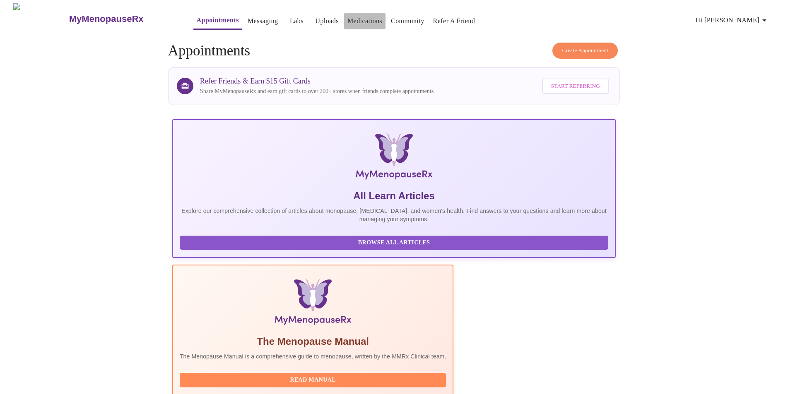
click at [347, 17] on link "Medications" at bounding box center [364, 21] width 35 height 12
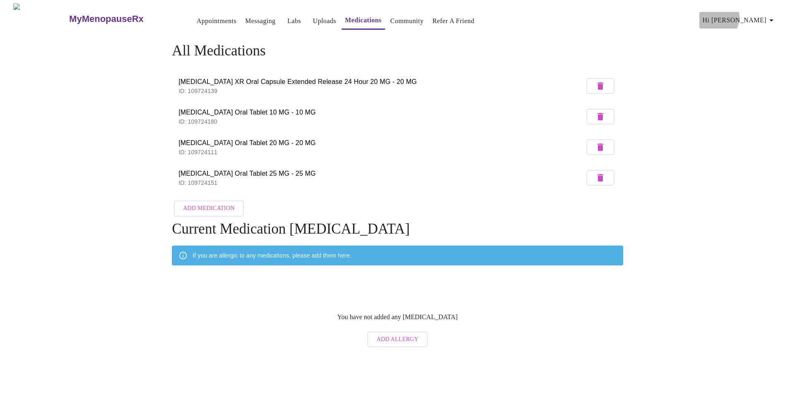
click at [761, 14] on span "Hi [PERSON_NAME]" at bounding box center [739, 20] width 74 height 12
click at [762, 32] on li "Billing" at bounding box center [764, 32] width 38 height 15
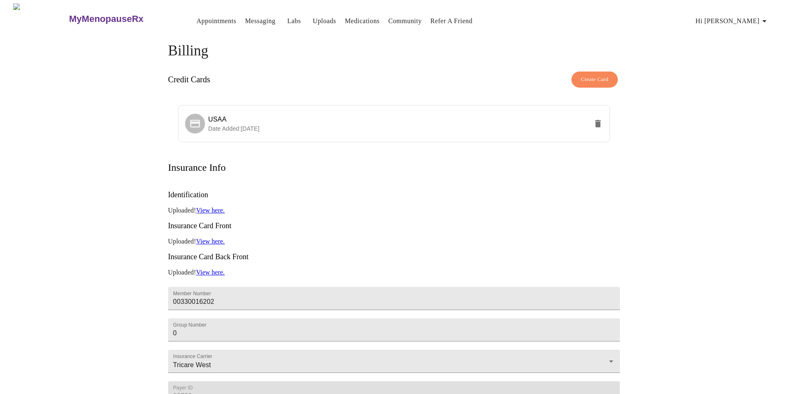
click at [748, 17] on span "Hi [PERSON_NAME]" at bounding box center [732, 21] width 74 height 12
click at [752, 48] on li "Invoices" at bounding box center [757, 47] width 38 height 15
